Goal: Task Accomplishment & Management: Complete application form

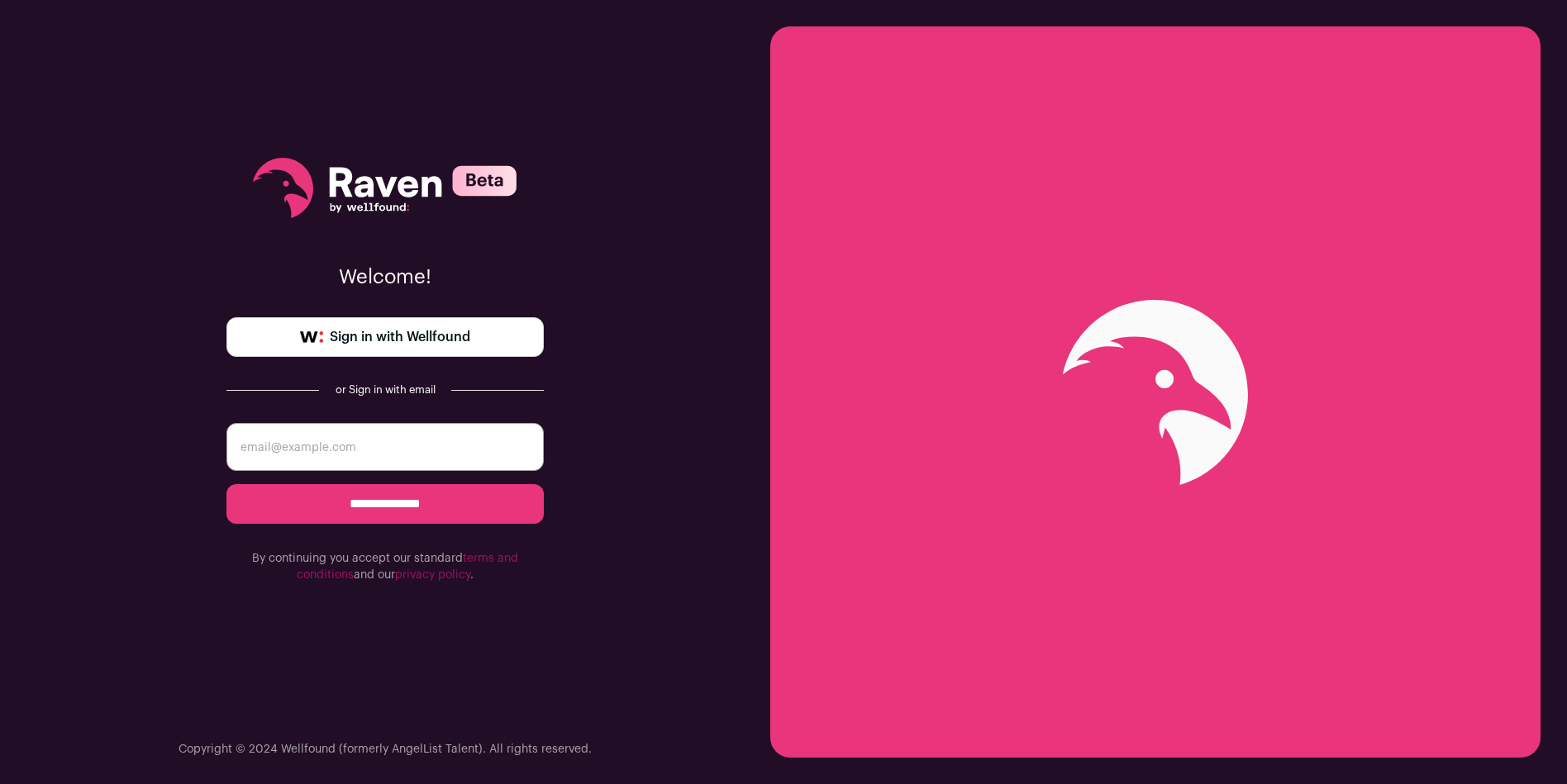
click at [753, 292] on div "**********" at bounding box center [385, 392] width 770 height 784
click at [440, 356] on link "Sign in with Wellfound" at bounding box center [385, 337] width 318 height 39
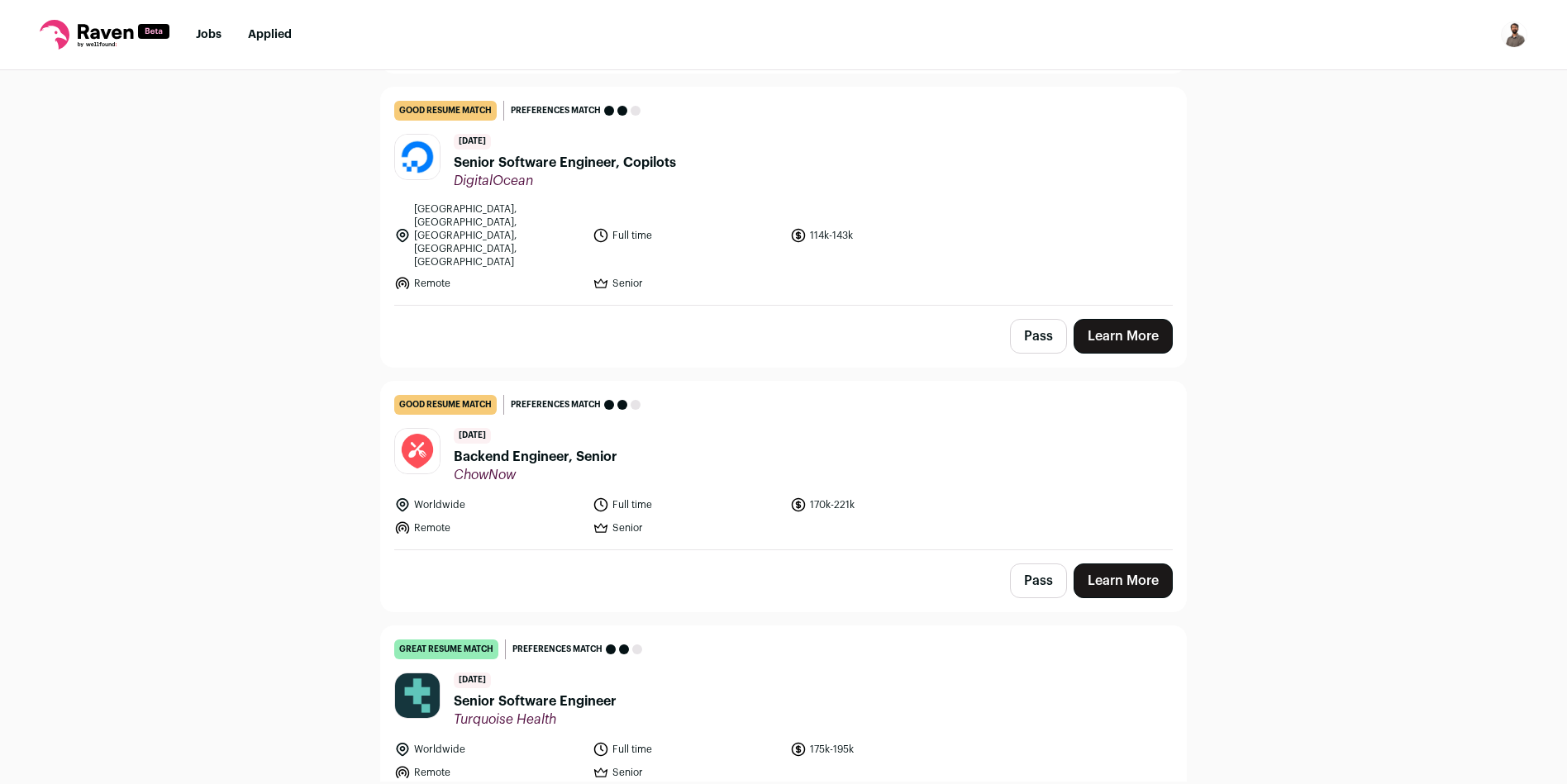
scroll to position [643, 0]
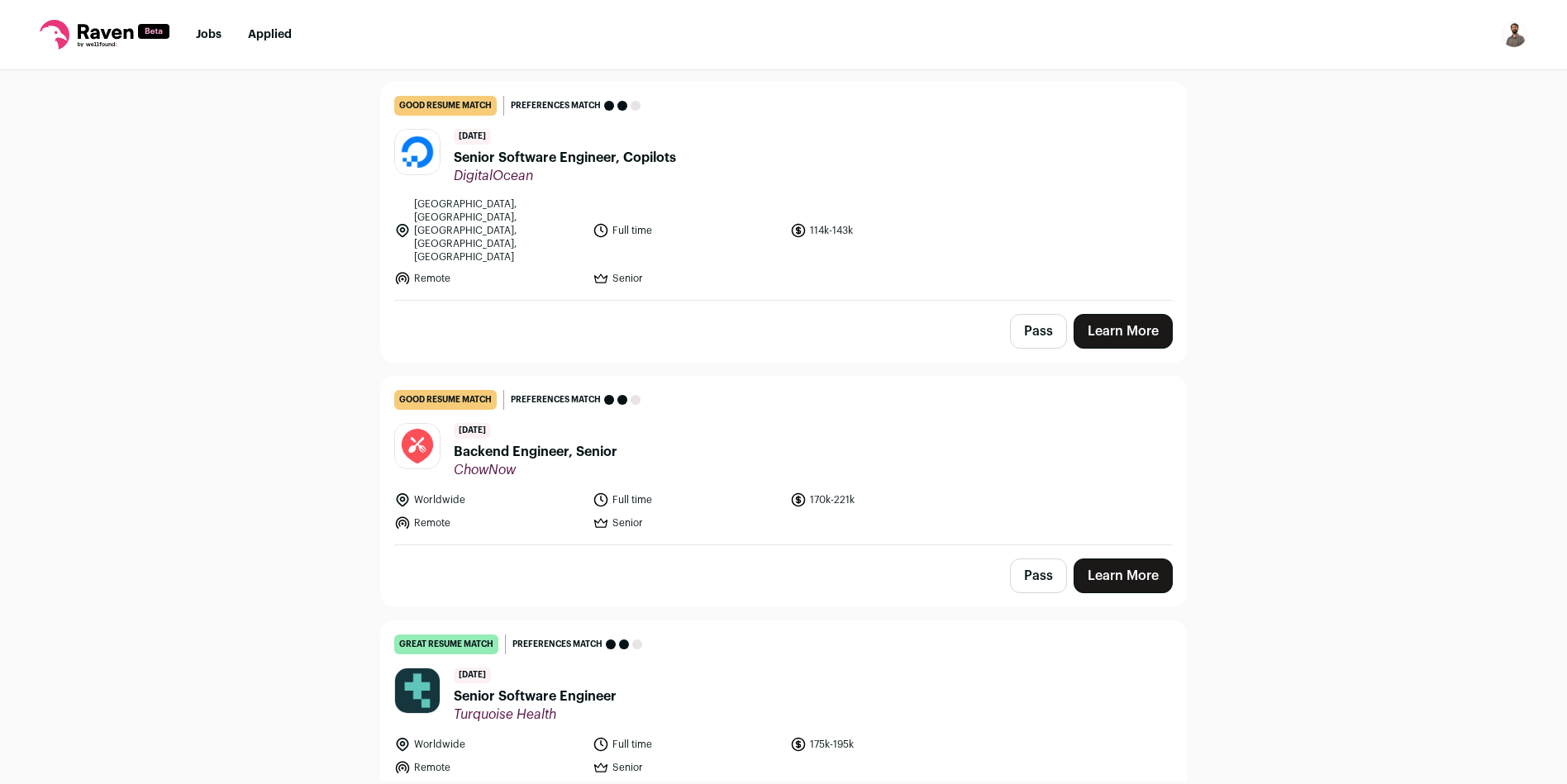
click at [564, 442] on span "Backend Engineer, Senior" at bounding box center [535, 451] width 164 height 20
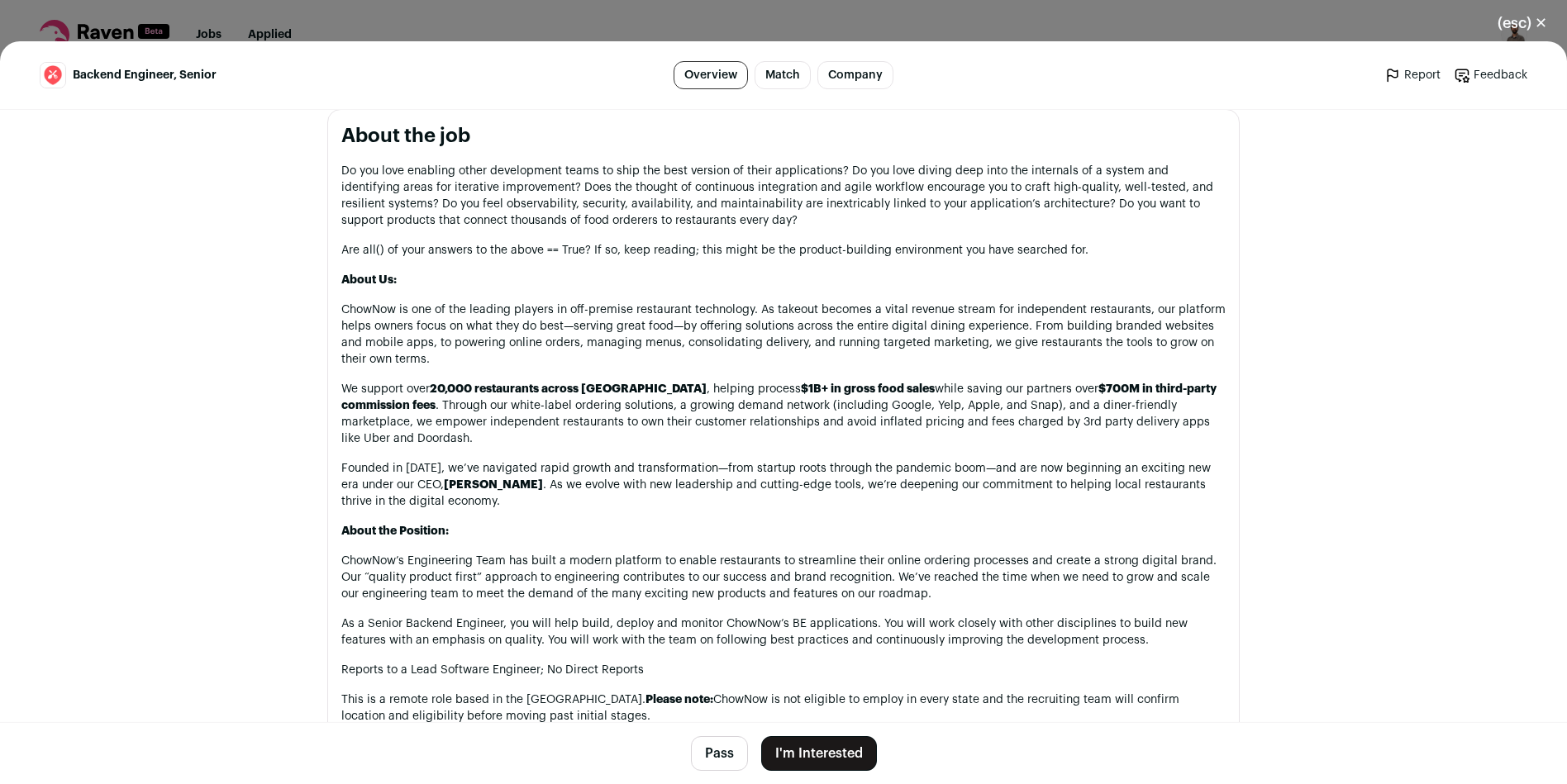
scroll to position [774, 0]
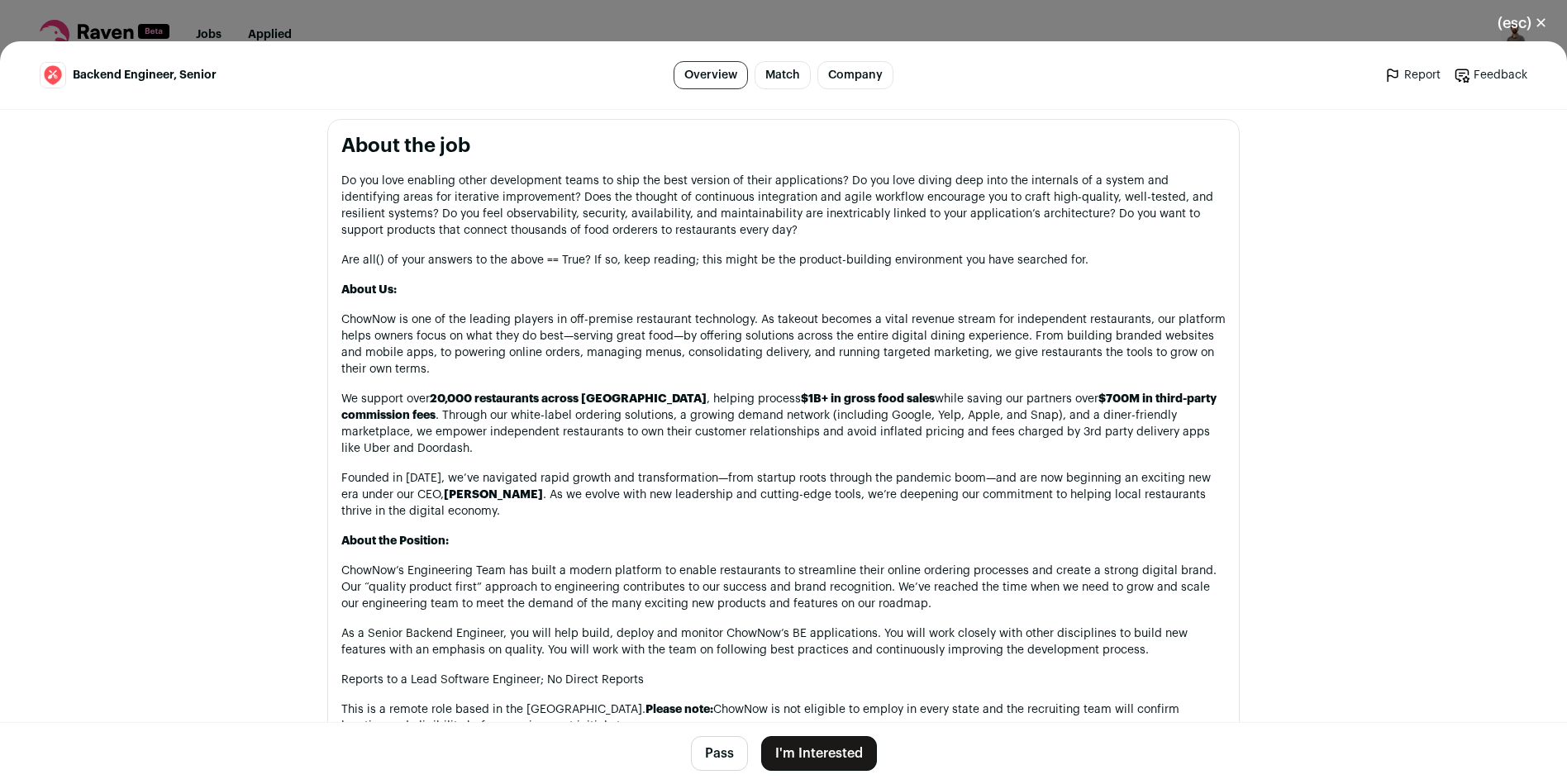
click at [1536, 20] on button "(esc) ✕" at bounding box center [1522, 22] width 89 height 37
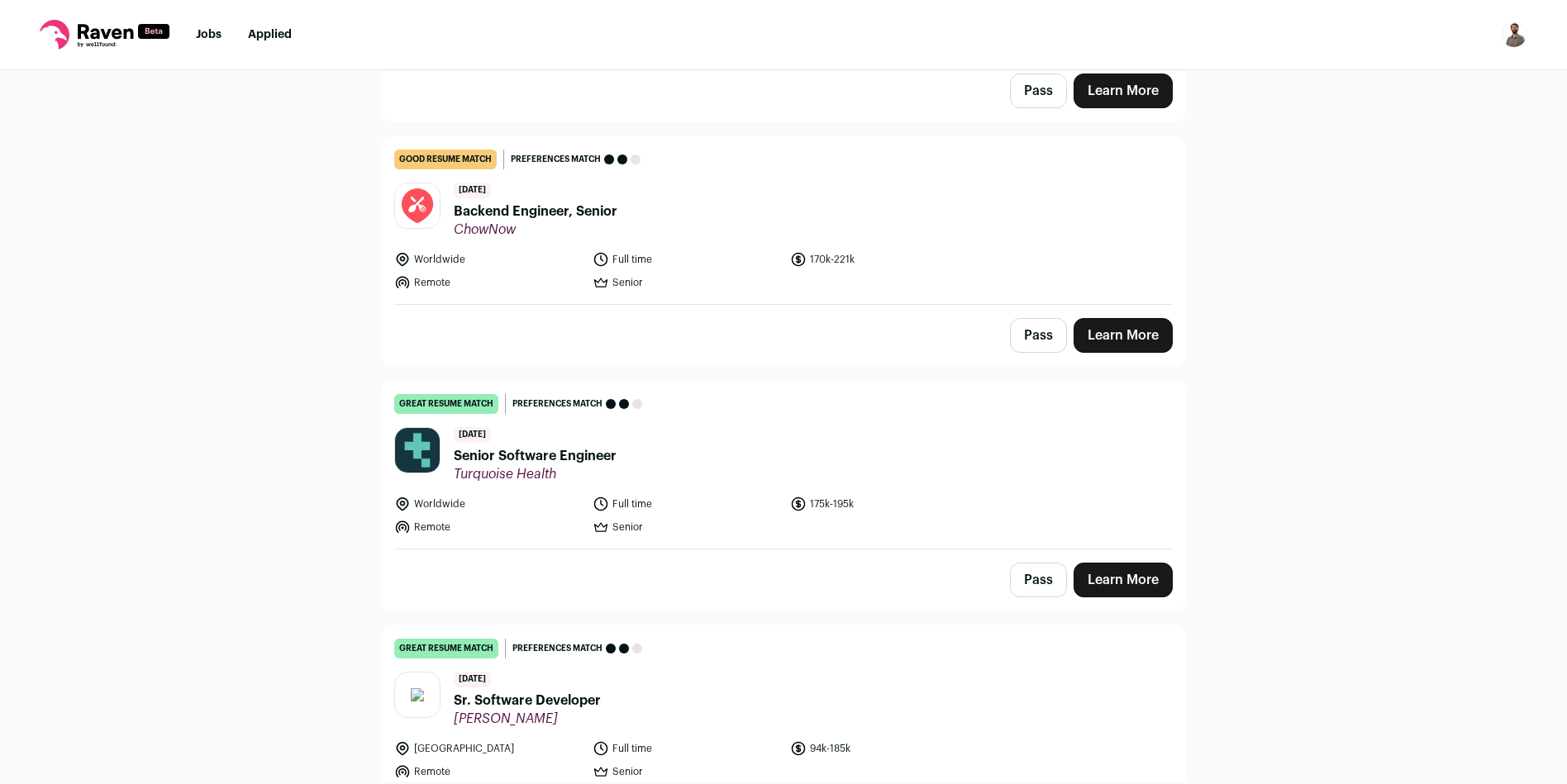
scroll to position [884, 0]
click at [575, 445] on span "Senior Software Engineer" at bounding box center [535, 454] width 163 height 20
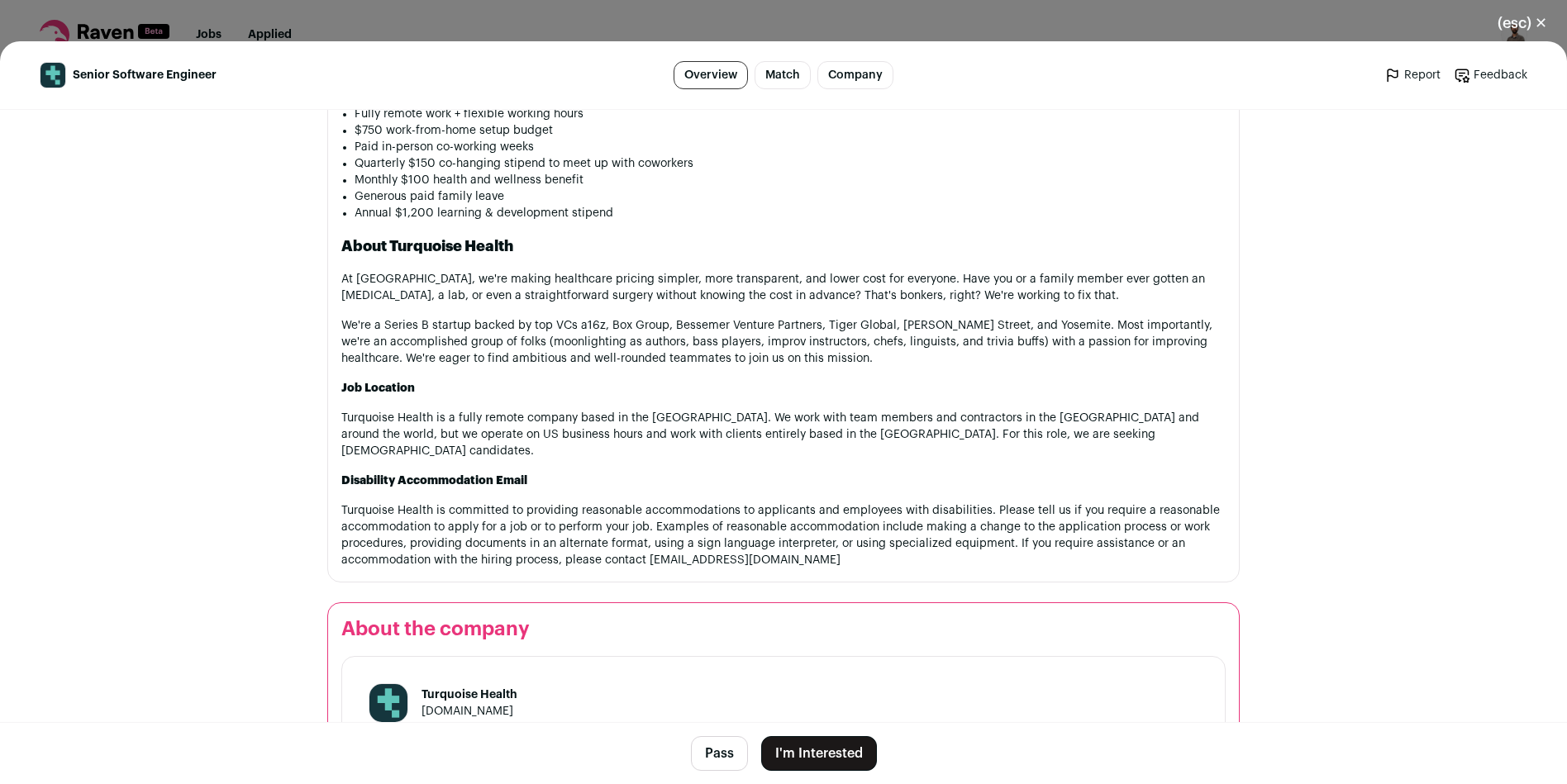
scroll to position [1786, 0]
click at [809, 755] on button "I'm Interested" at bounding box center [818, 753] width 115 height 35
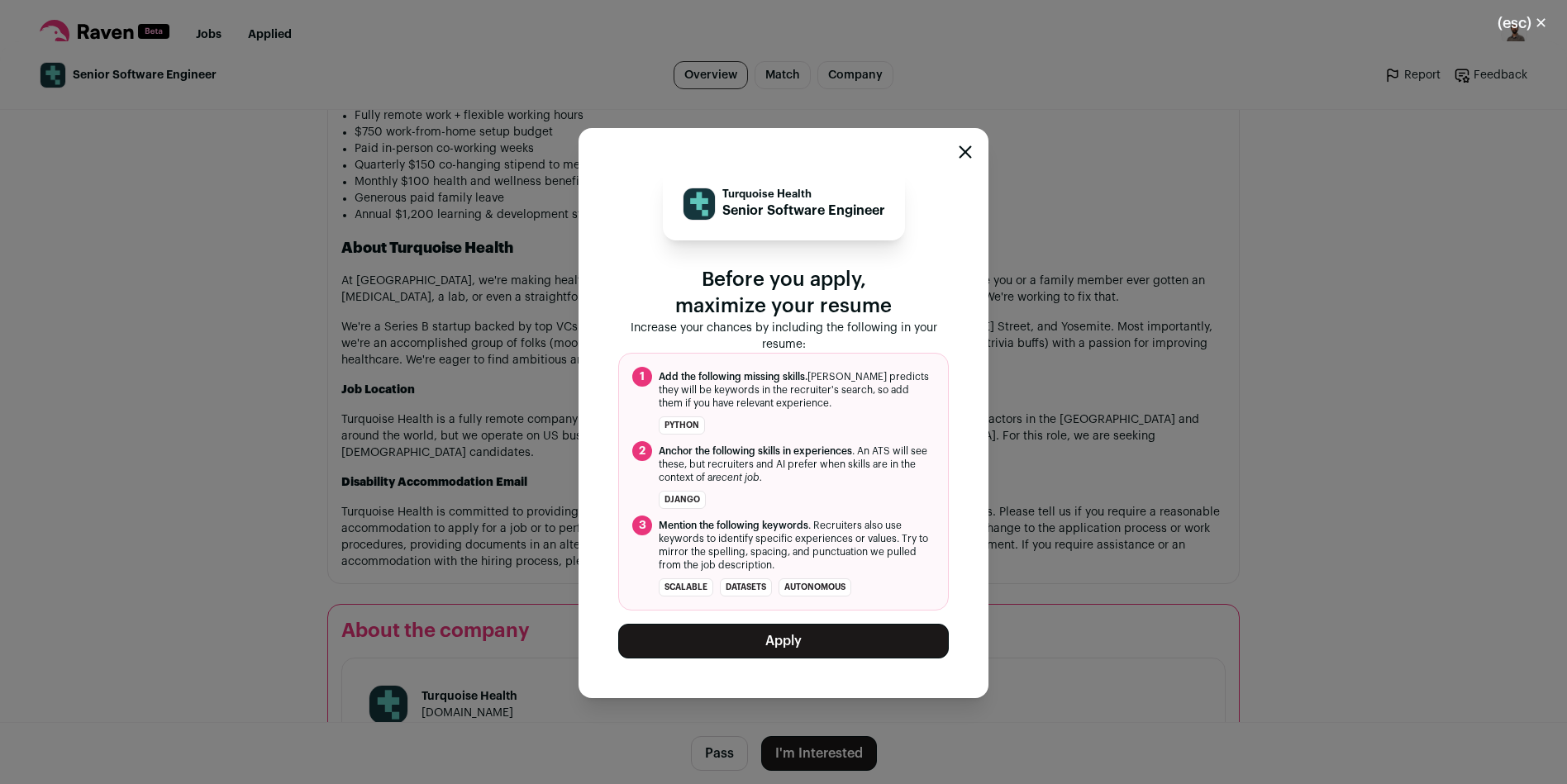
click at [772, 646] on button "Apply" at bounding box center [784, 641] width 331 height 35
